Goal: Transaction & Acquisition: Download file/media

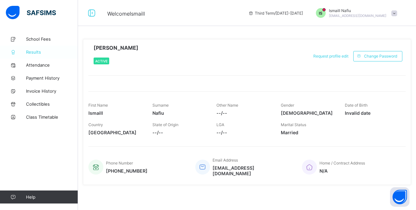
click at [32, 54] on span "Results" at bounding box center [52, 51] width 52 height 5
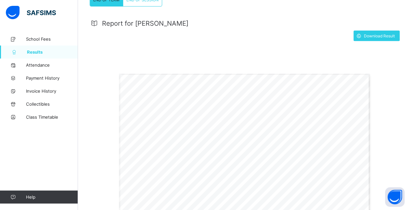
scroll to position [115, 0]
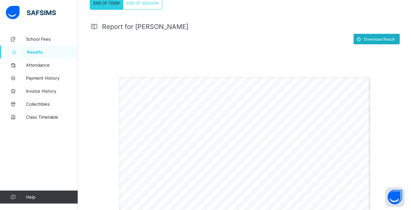
click at [332, 38] on span "Download Result" at bounding box center [379, 39] width 31 height 5
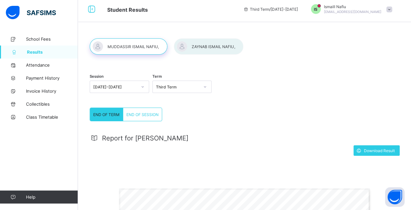
scroll to position [0, 0]
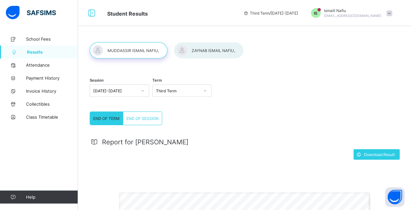
click at [206, 51] on div at bounding box center [209, 50] width 70 height 16
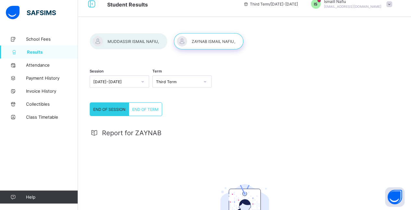
scroll to position [8, 0]
click at [164, 87] on div "Third Term" at bounding box center [181, 82] width 59 height 12
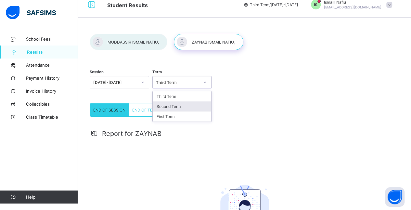
click at [173, 105] on div "Second Term" at bounding box center [182, 106] width 59 height 10
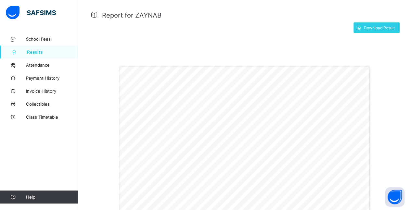
scroll to position [125, 0]
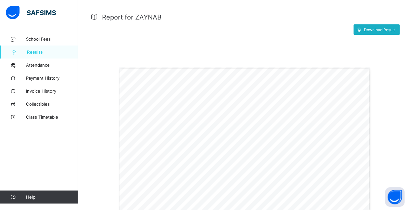
click at [332, 29] on span "Download Result" at bounding box center [379, 29] width 31 height 5
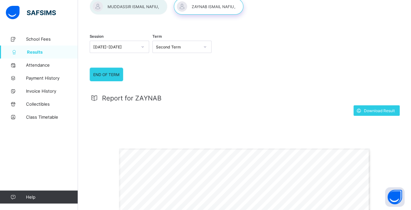
scroll to position [0, 0]
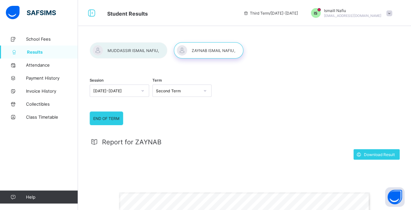
click at [166, 90] on div "Second Term" at bounding box center [178, 90] width 44 height 5
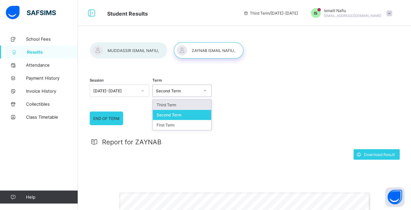
click at [169, 107] on div "Third Term" at bounding box center [182, 105] width 59 height 10
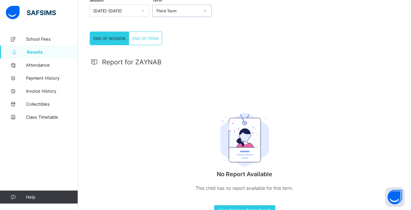
scroll to position [99, 0]
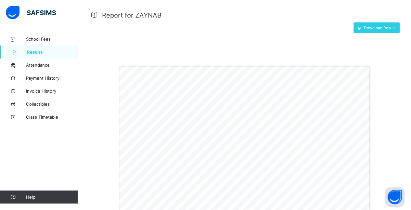
scroll to position [126, 0]
click at [384, 30] on span "Download Result" at bounding box center [379, 28] width 31 height 5
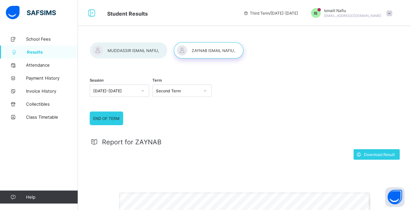
click at [178, 92] on div "Second Term" at bounding box center [178, 90] width 44 height 5
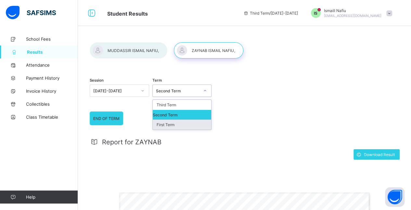
click at [163, 122] on div "First Term" at bounding box center [182, 125] width 59 height 10
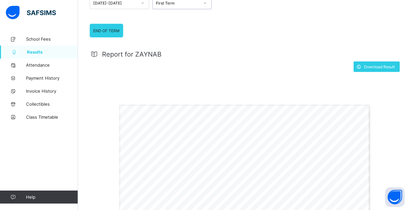
scroll to position [86, 0]
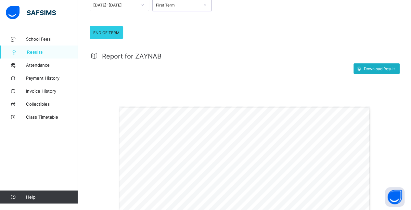
click at [376, 68] on span "Download Result" at bounding box center [379, 68] width 31 height 5
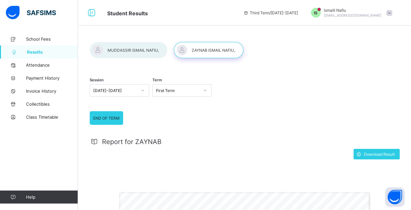
scroll to position [0, 0]
click at [137, 50] on div at bounding box center [129, 50] width 78 height 16
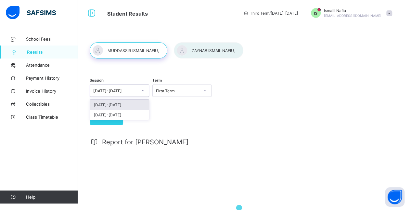
click at [135, 93] on div "[DATE]-[DATE]" at bounding box center [113, 90] width 46 height 9
click at [247, 124] on div "END OF TERM END OF TERM Report for [PERSON_NAME] Download Result" at bounding box center [245, 179] width 310 height 137
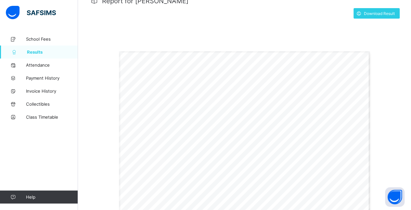
scroll to position [140, 0]
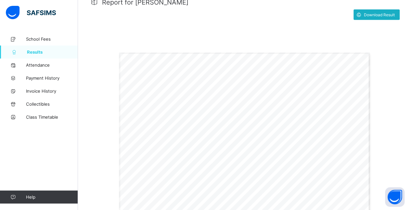
click at [370, 11] on div "Download Result" at bounding box center [377, 14] width 46 height 10
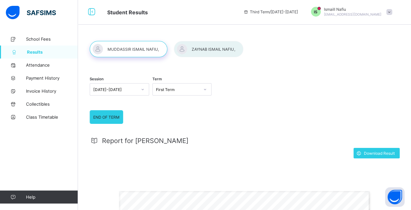
scroll to position [0, 0]
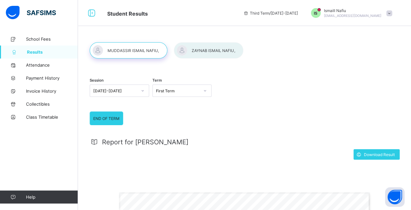
click at [210, 48] on div at bounding box center [209, 50] width 70 height 16
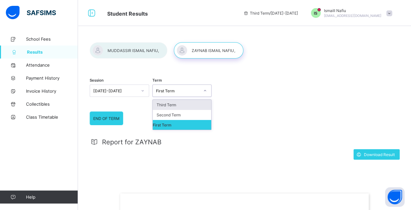
click at [205, 89] on div at bounding box center [205, 90] width 11 height 10
click at [171, 105] on div "Third Term" at bounding box center [182, 105] width 59 height 10
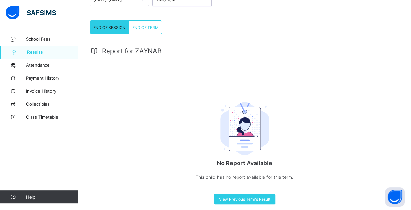
scroll to position [99, 0]
